Goal: Transaction & Acquisition: Purchase product/service

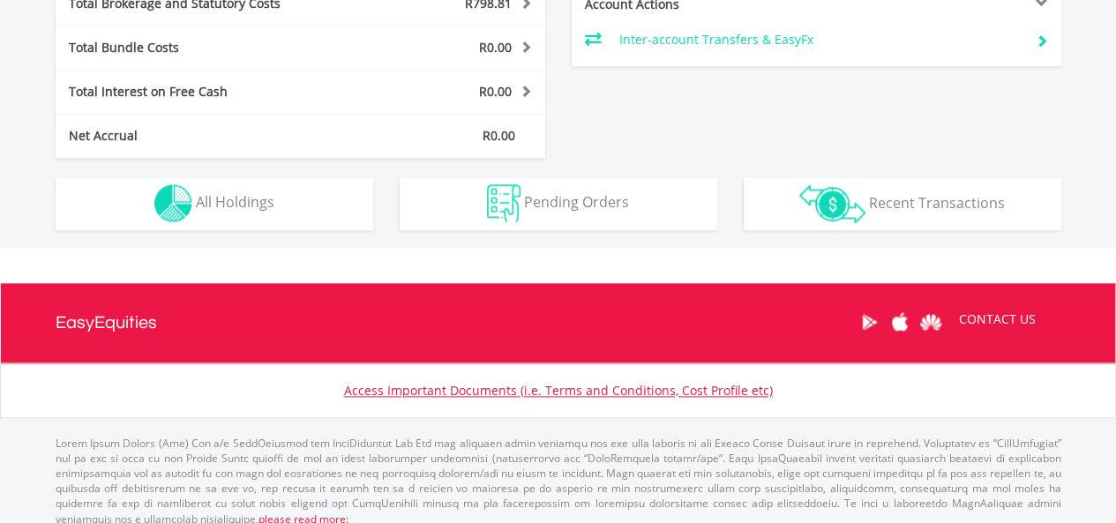
scroll to position [967, 0]
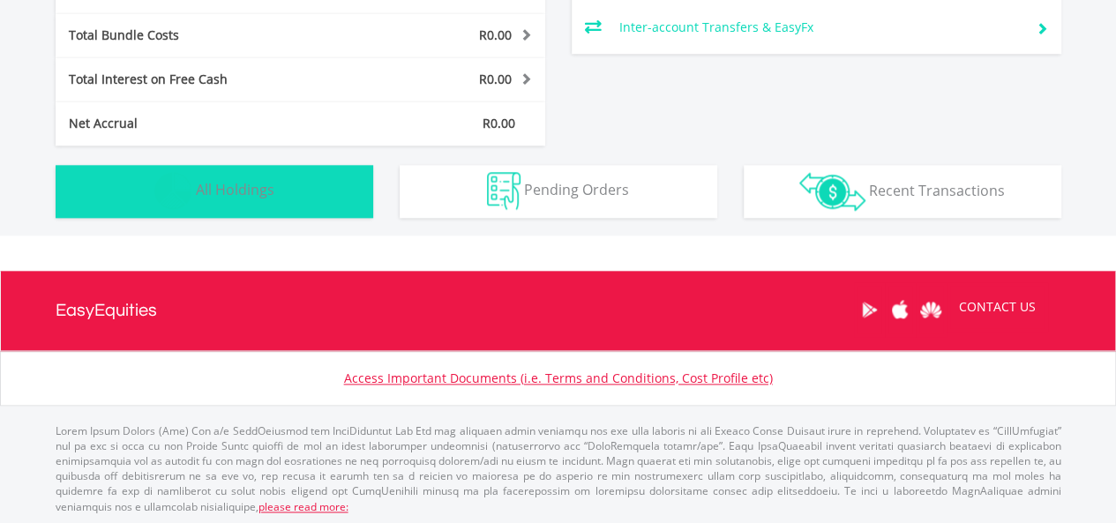
click at [291, 200] on button "Holdings All Holdings" at bounding box center [215, 191] width 318 height 53
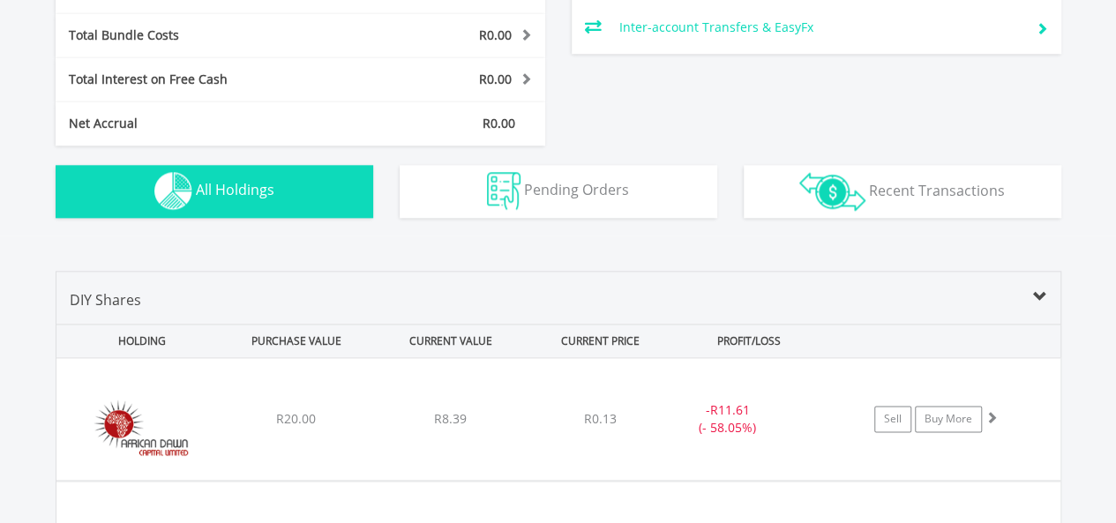
scroll to position [1237, 0]
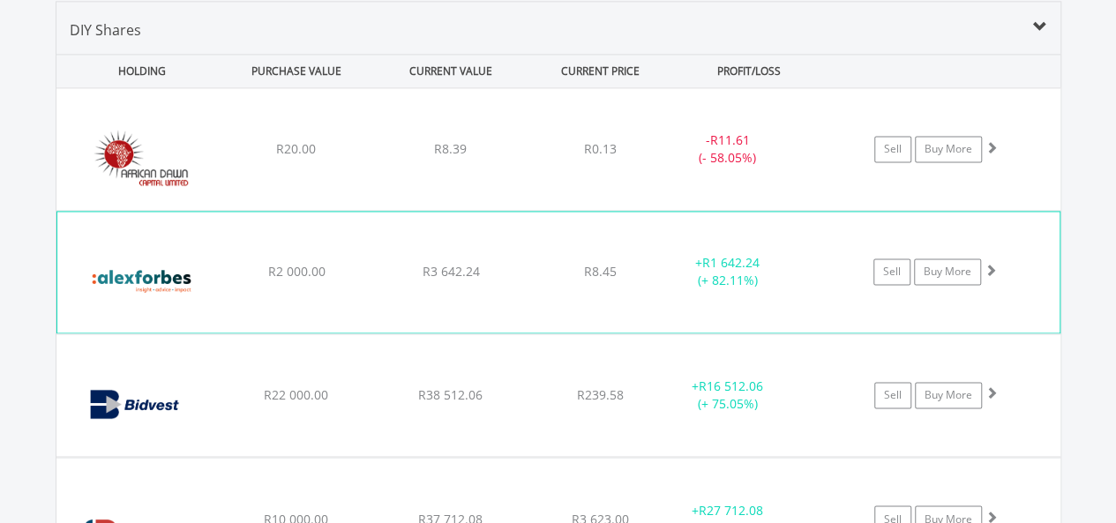
click at [159, 273] on img at bounding box center [142, 281] width 152 height 94
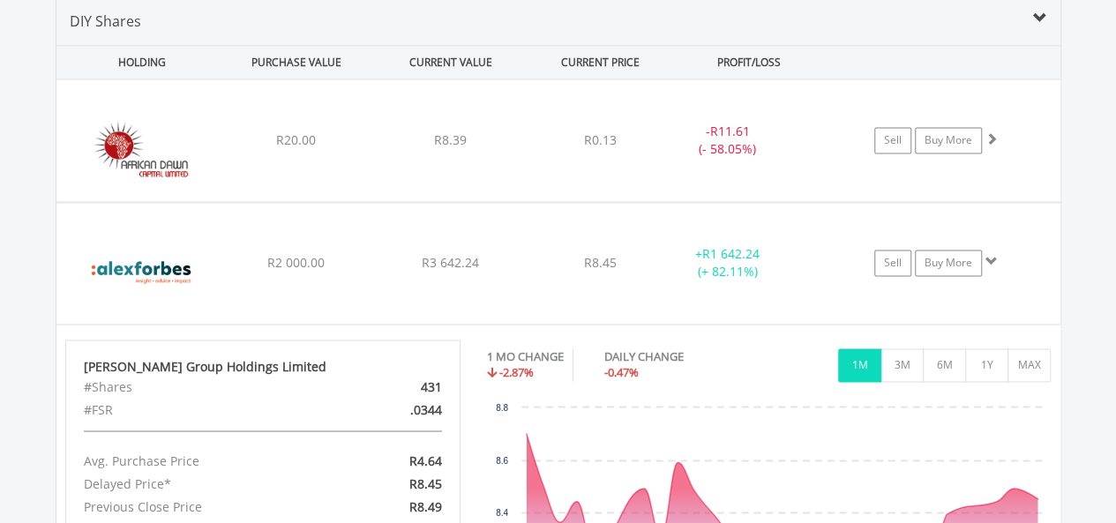
scroll to position [1276, 0]
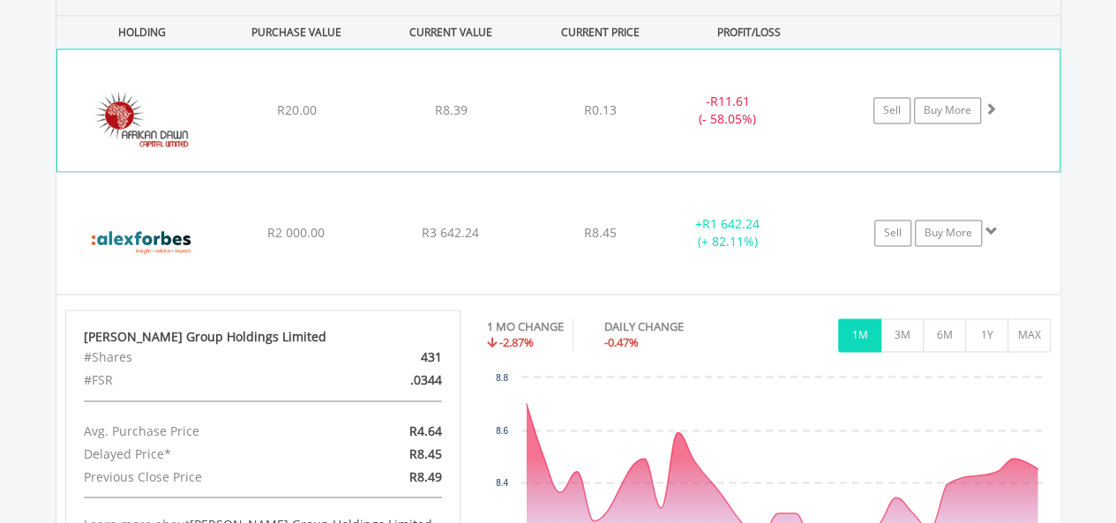
click at [754, 116] on div "- R11.61 (- 58.05%)" at bounding box center [727, 110] width 132 height 35
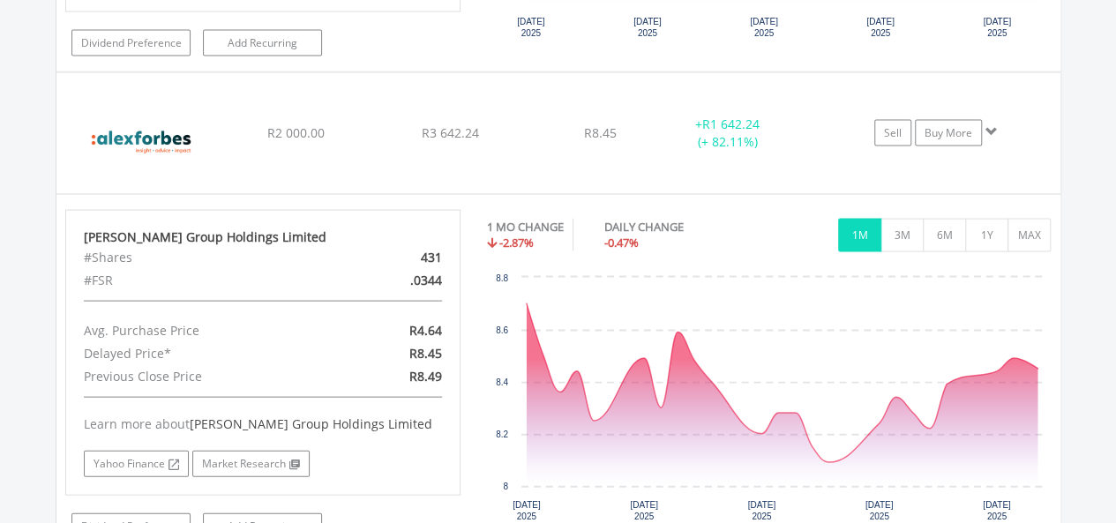
scroll to position [1741, 0]
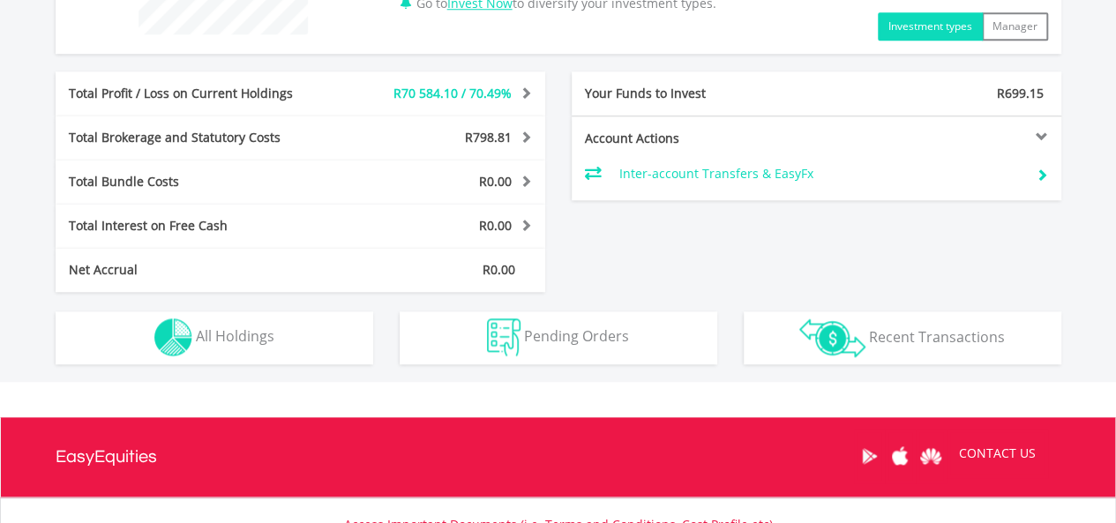
scroll to position [906, 0]
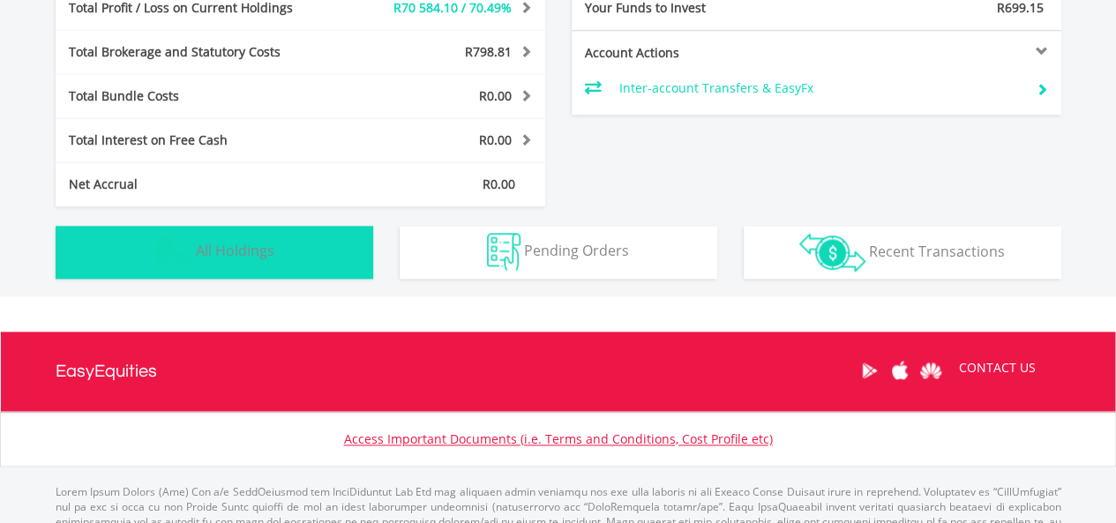
click at [234, 236] on button "Holdings All Holdings" at bounding box center [215, 252] width 318 height 53
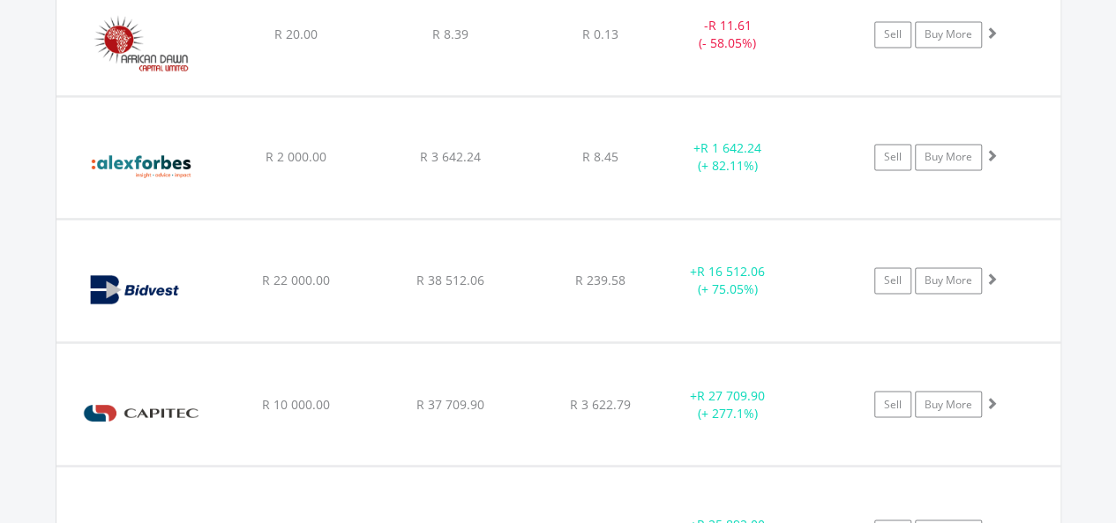
scroll to position [1361, 0]
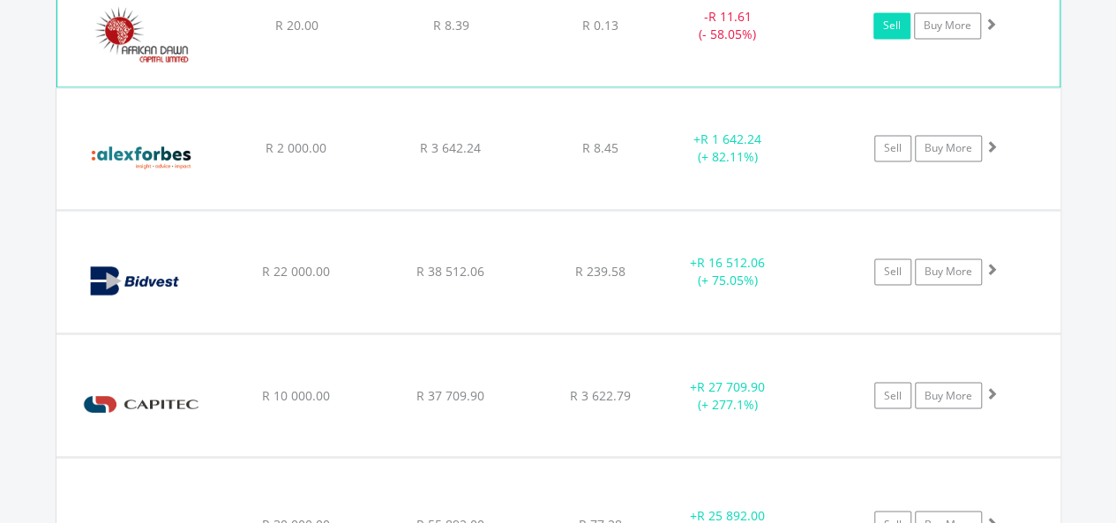
click at [893, 21] on link "Sell" at bounding box center [892, 25] width 37 height 26
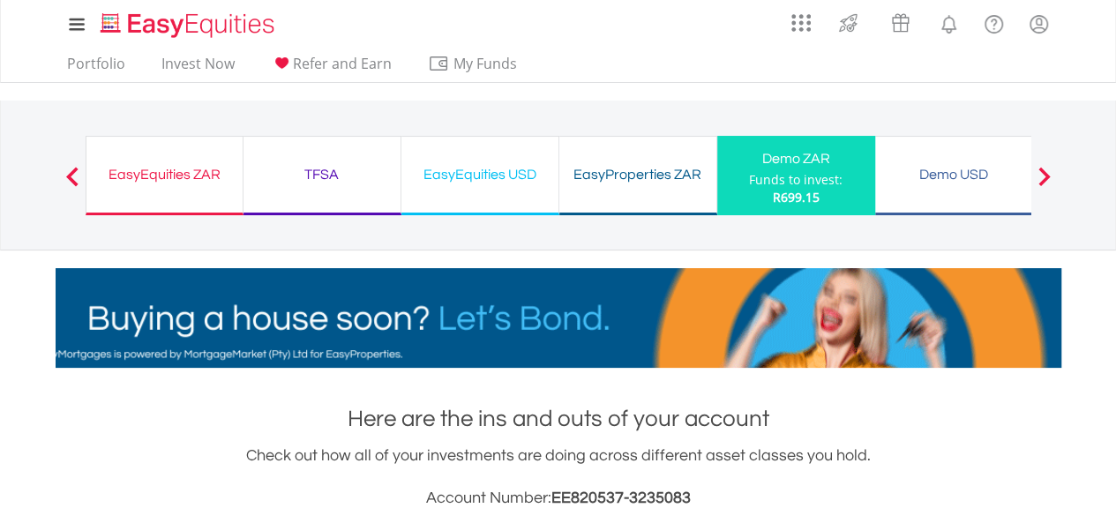
click at [803, 176] on div "Funds to invest:" at bounding box center [796, 180] width 94 height 18
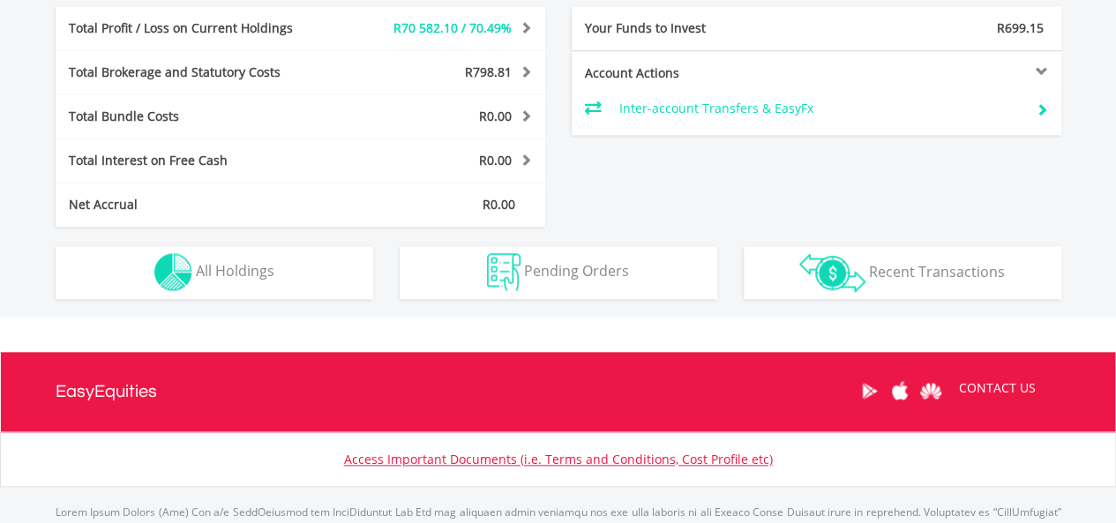
scroll to position [967, 0]
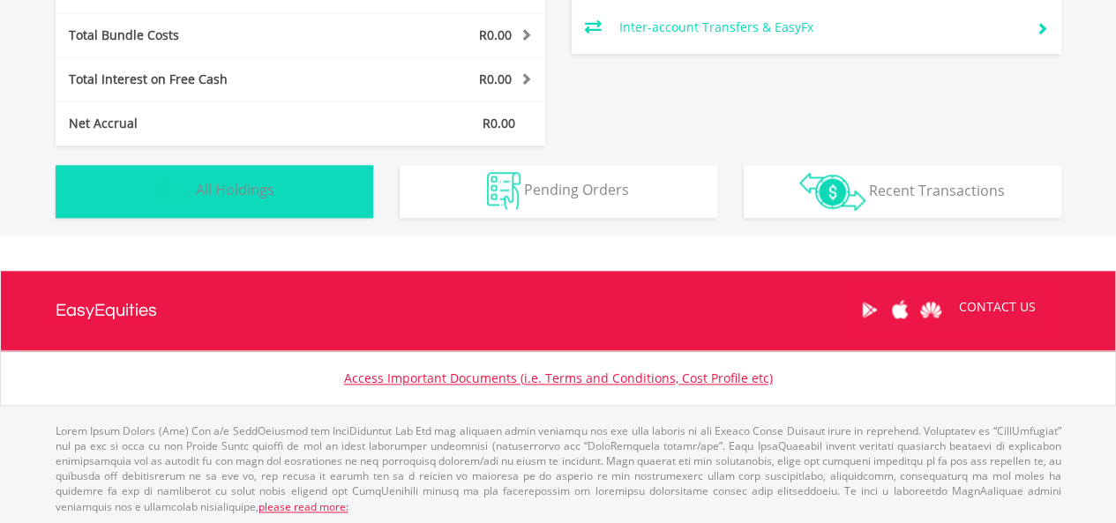
click at [251, 184] on span "All Holdings" at bounding box center [235, 189] width 79 height 19
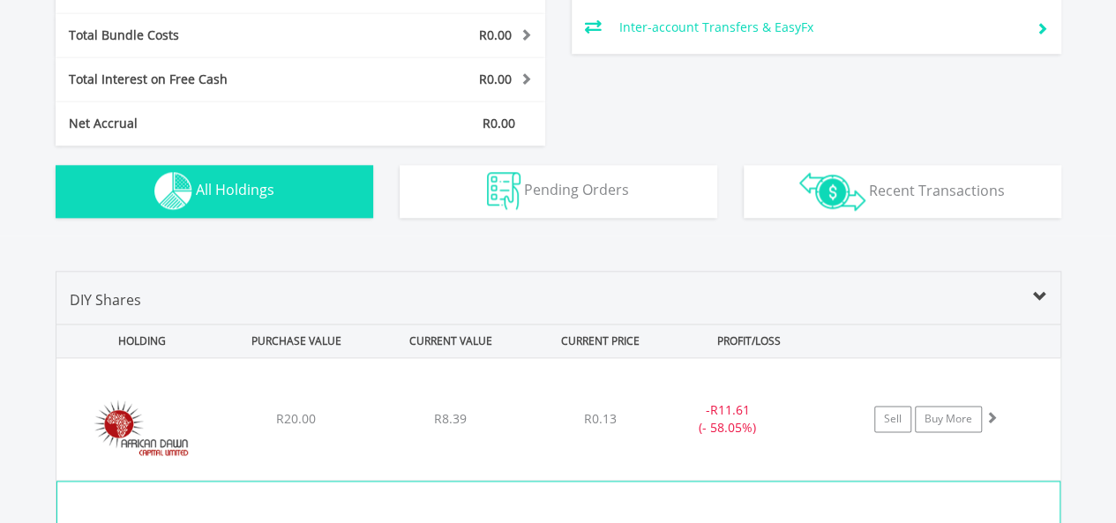
scroll to position [1237, 0]
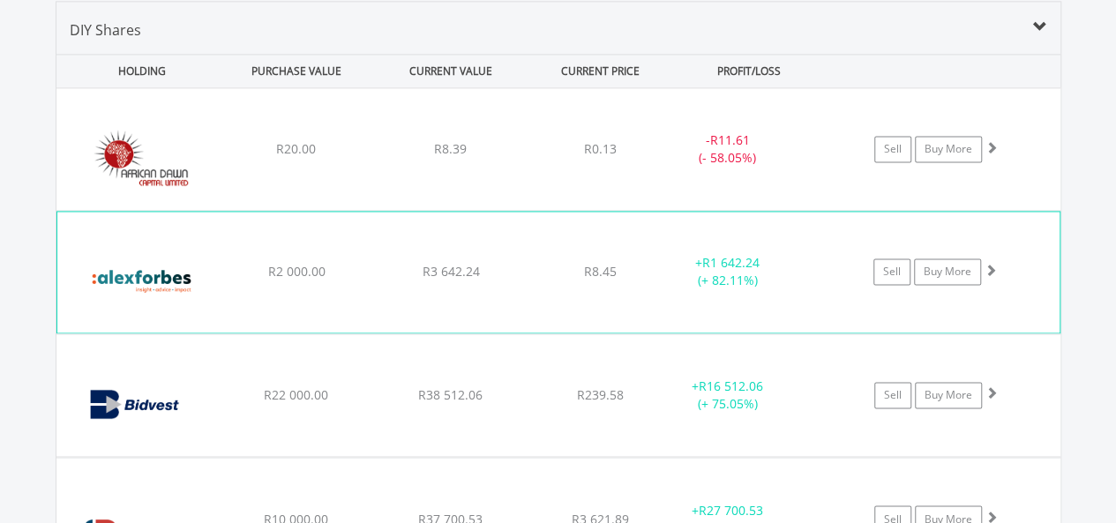
click at [826, 254] on div "+ R1 642.24 (+ 82.11%)" at bounding box center [749, 271] width 176 height 35
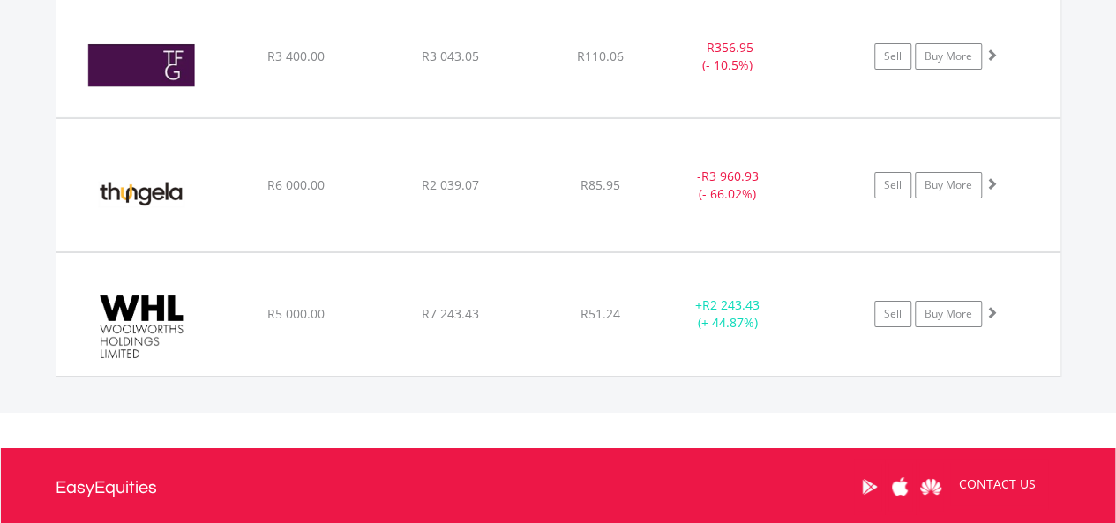
scroll to position [2953, 0]
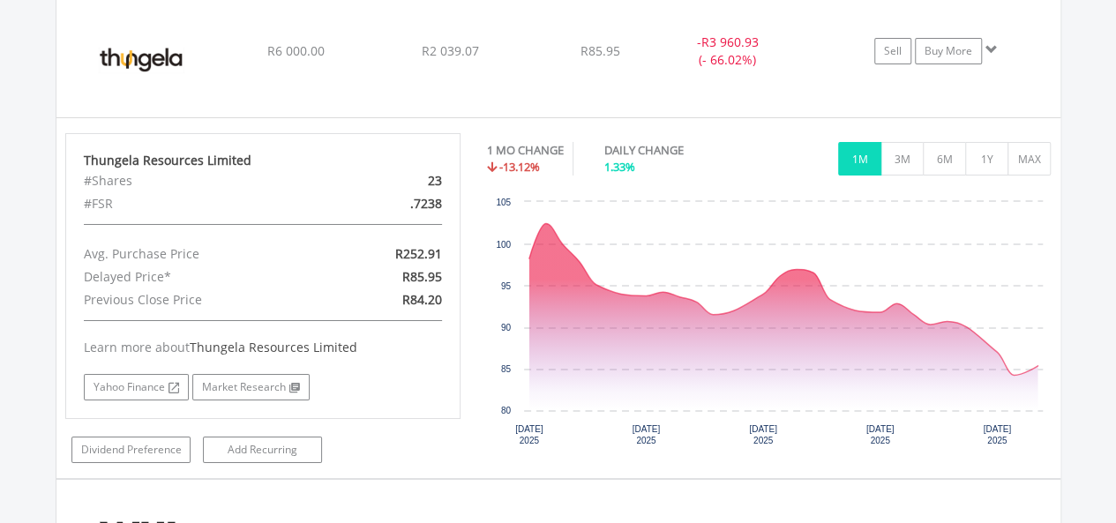
scroll to position [3079, 0]
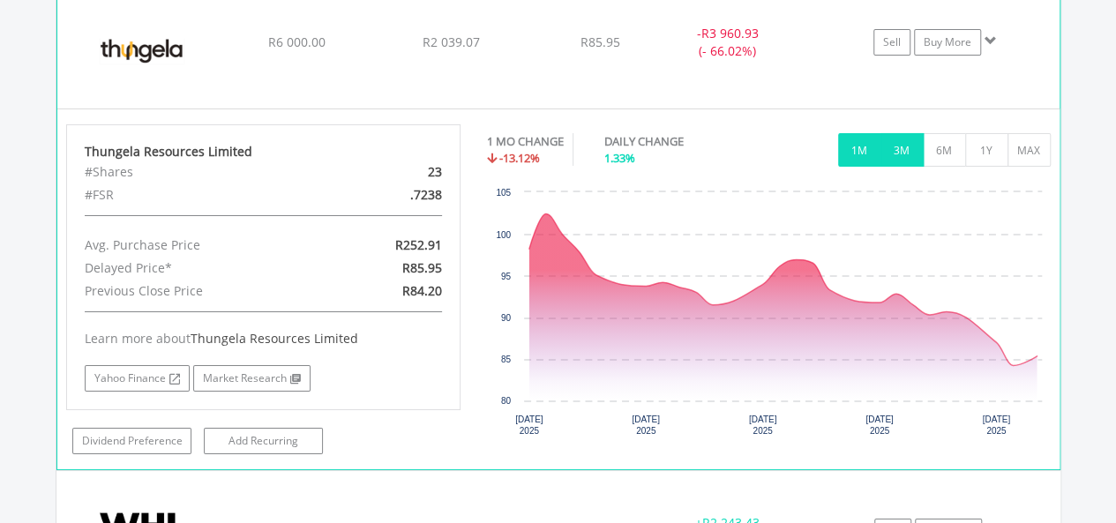
click at [911, 145] on button "3M" at bounding box center [902, 150] width 43 height 34
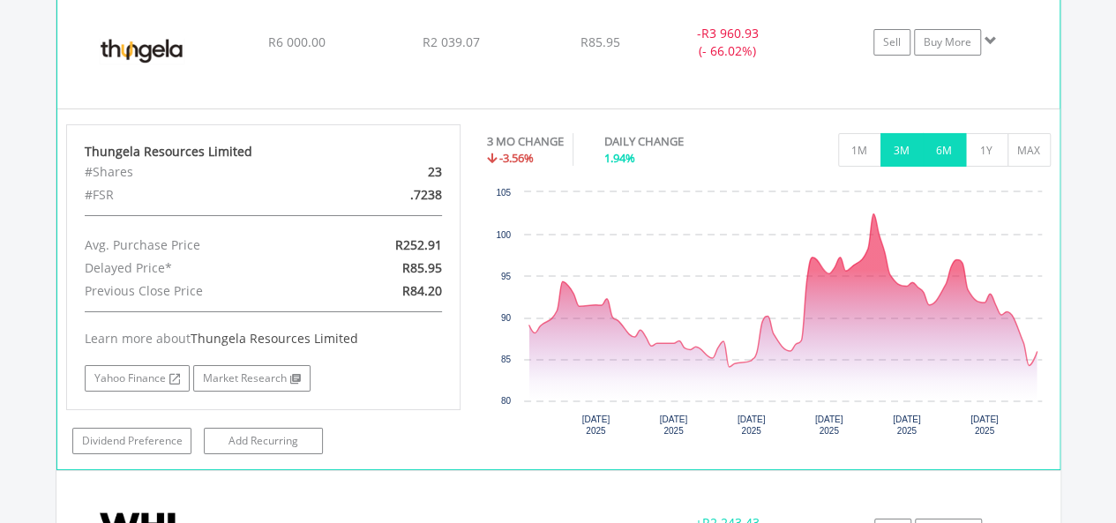
click at [942, 144] on button "6M" at bounding box center [944, 150] width 43 height 34
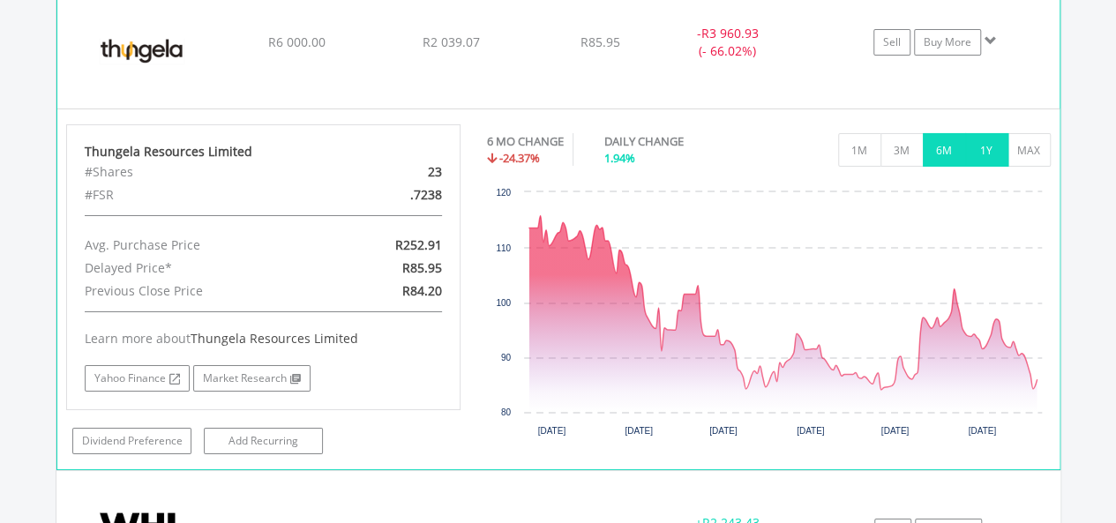
click at [985, 135] on button "1Y" at bounding box center [986, 150] width 43 height 34
